Goal: Check status

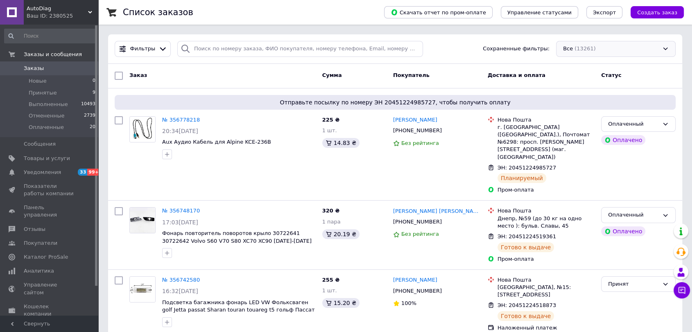
click at [601, 49] on div "Все (13261)" at bounding box center [616, 49] width 120 height 16
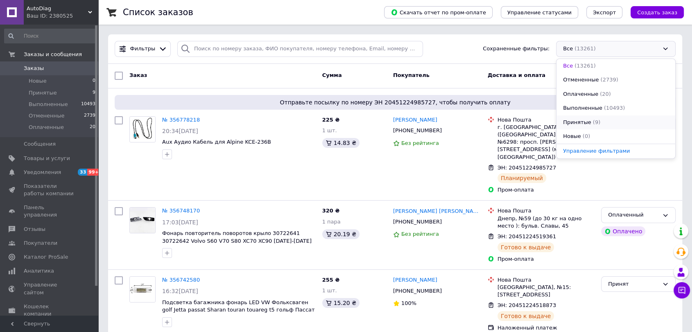
click at [584, 119] on span "Принятые" at bounding box center [577, 123] width 28 height 8
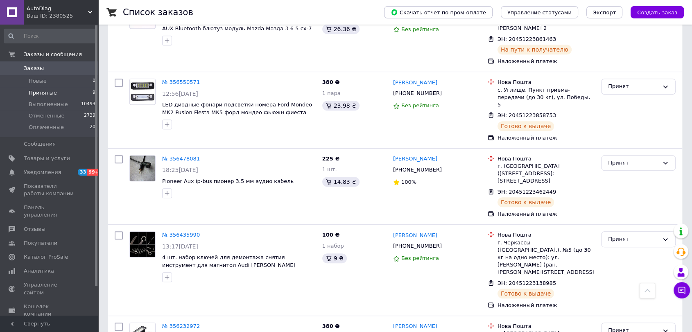
scroll to position [413, 0]
click at [621, 326] on div "Принят" at bounding box center [633, 330] width 51 height 9
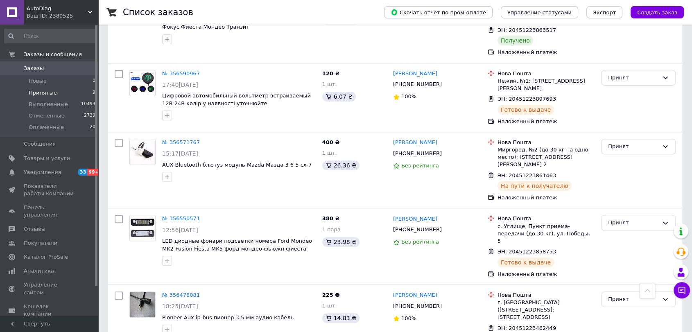
scroll to position [140, 0]
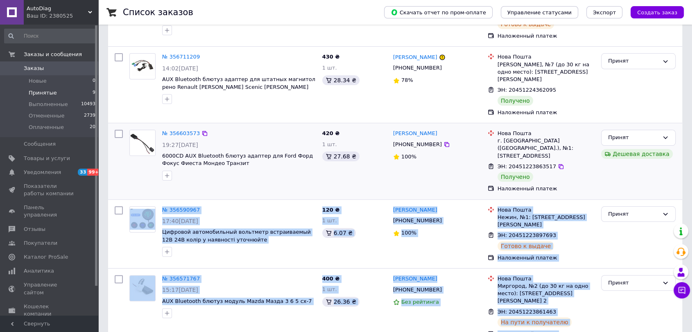
drag, startPoint x: 623, startPoint y: 124, endPoint x: 610, endPoint y: 157, distance: 35.8
click at [610, 157] on body "AutoDiag Ваш ID: 2380525 Сайт AutoDiag Кабинет покупателя Проверить состояние с…" at bounding box center [346, 271] width 692 height 822
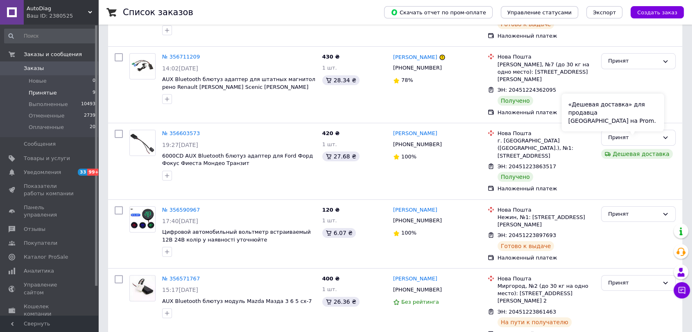
click at [628, 125] on div "«Дешевая доставка» для продавца [GEOGRAPHIC_DATA] на Prom." at bounding box center [613, 113] width 102 height 38
click at [670, 130] on div "Принят" at bounding box center [638, 138] width 75 height 16
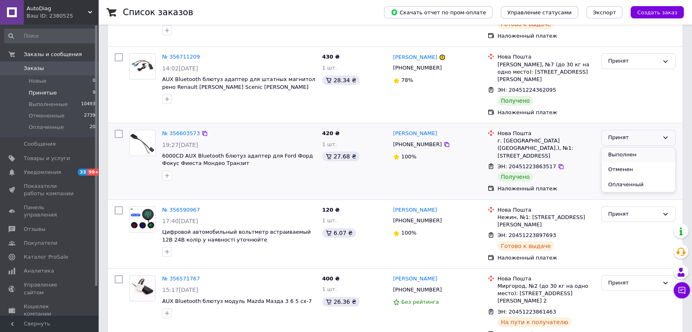
click at [636, 147] on li "Выполнен" at bounding box center [639, 154] width 74 height 15
click at [631, 57] on div "Принят" at bounding box center [633, 61] width 51 height 9
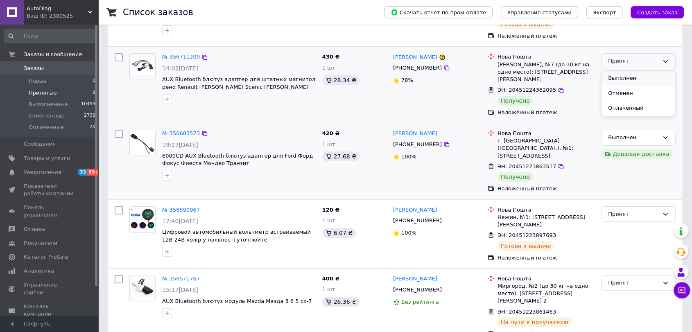
click at [629, 72] on li "Выполнен" at bounding box center [639, 78] width 74 height 15
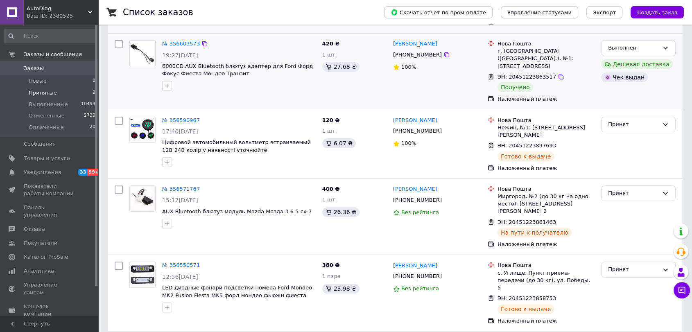
scroll to position [413, 0]
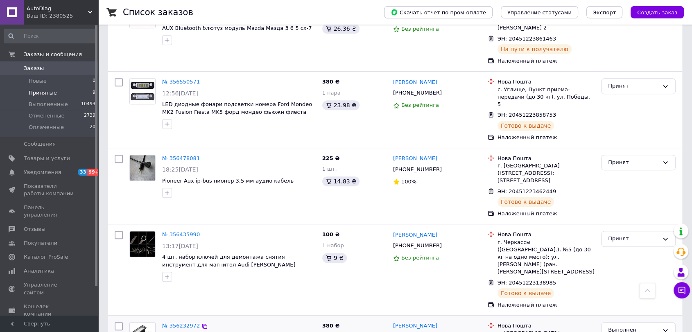
click at [34, 66] on span "Заказы" at bounding box center [34, 68] width 20 height 7
